Goal: Information Seeking & Learning: Find specific page/section

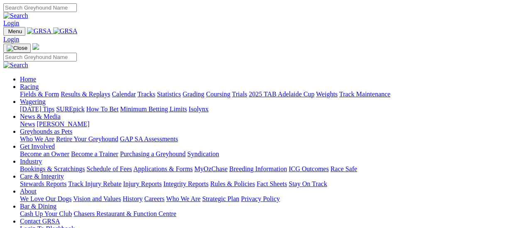
click at [39, 91] on link "Fields & Form" at bounding box center [39, 94] width 39 height 7
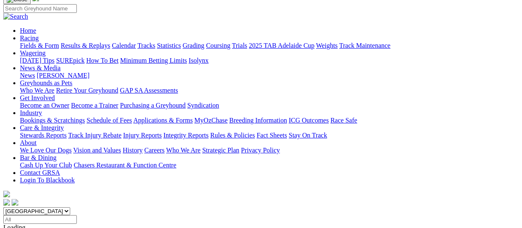
scroll to position [42, 0]
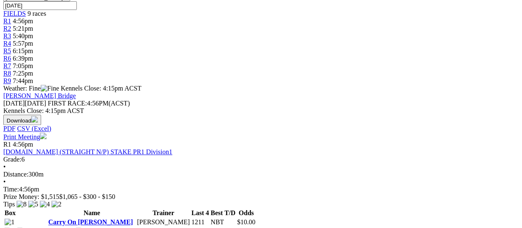
scroll to position [291, 0]
